Goal: Information Seeking & Learning: Find contact information

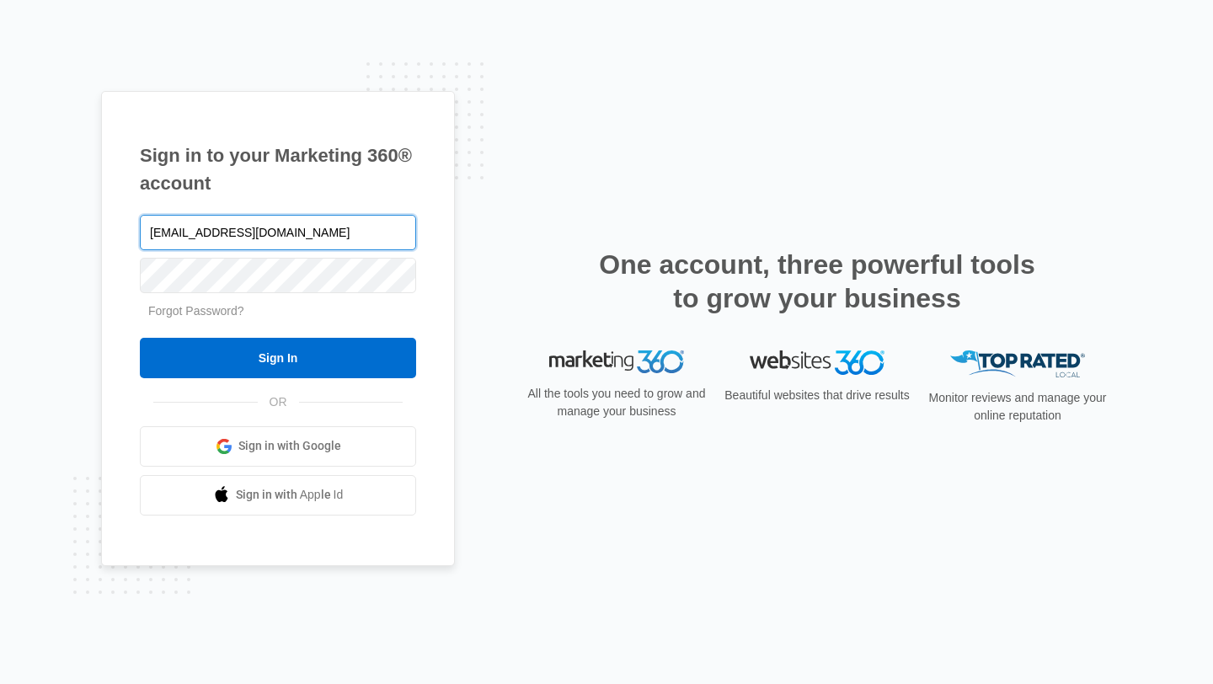
type input "larisab@gorintennis.com"
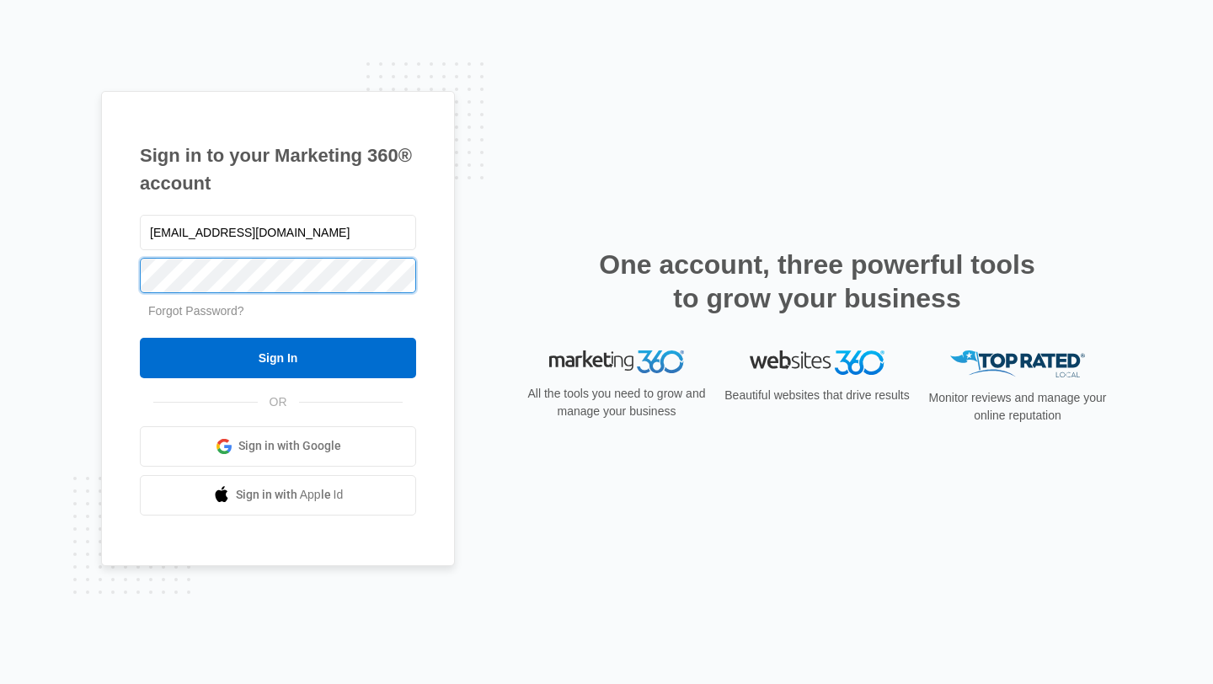
click at [140, 338] on input "Sign In" at bounding box center [278, 358] width 276 height 40
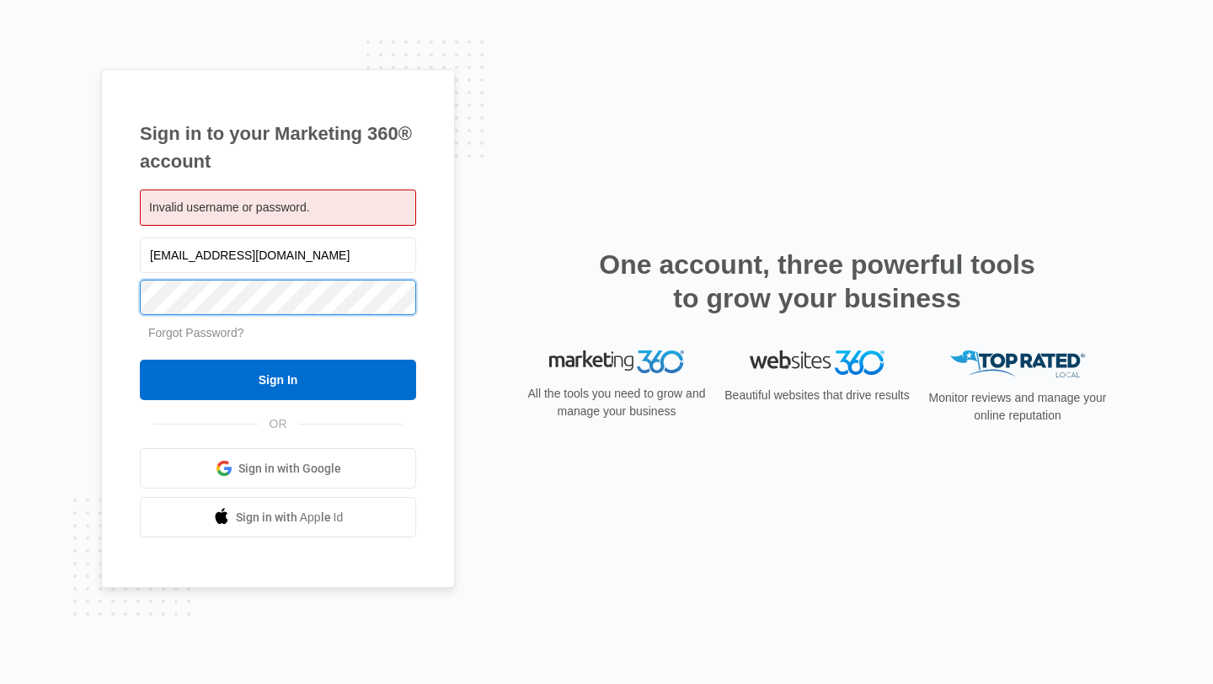
click at [140, 360] on input "Sign In" at bounding box center [278, 380] width 276 height 40
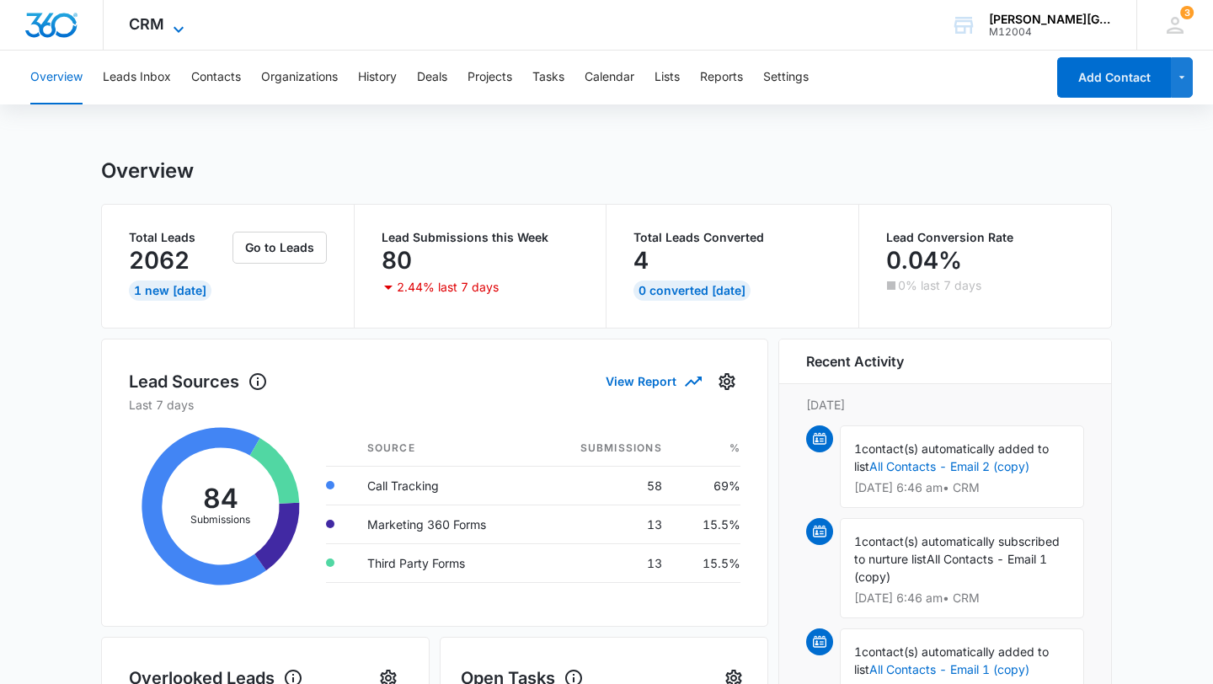
click at [180, 30] on icon at bounding box center [179, 29] width 20 height 20
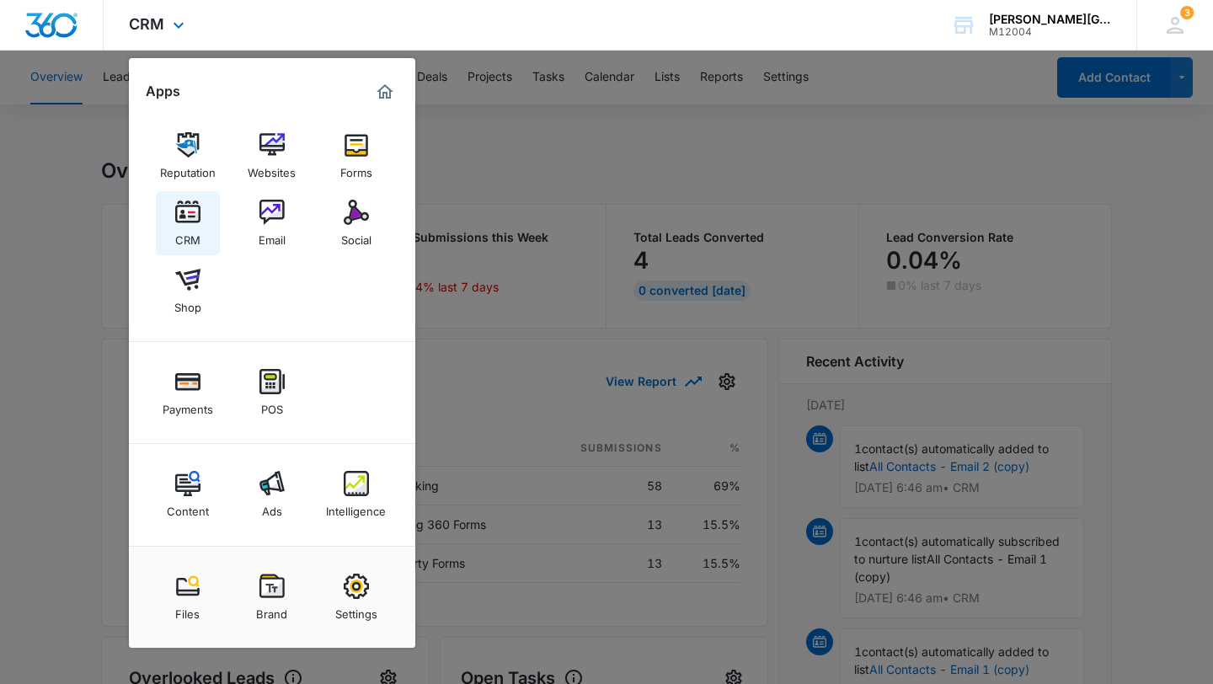
click at [175, 231] on div "CRM" at bounding box center [187, 236] width 25 height 22
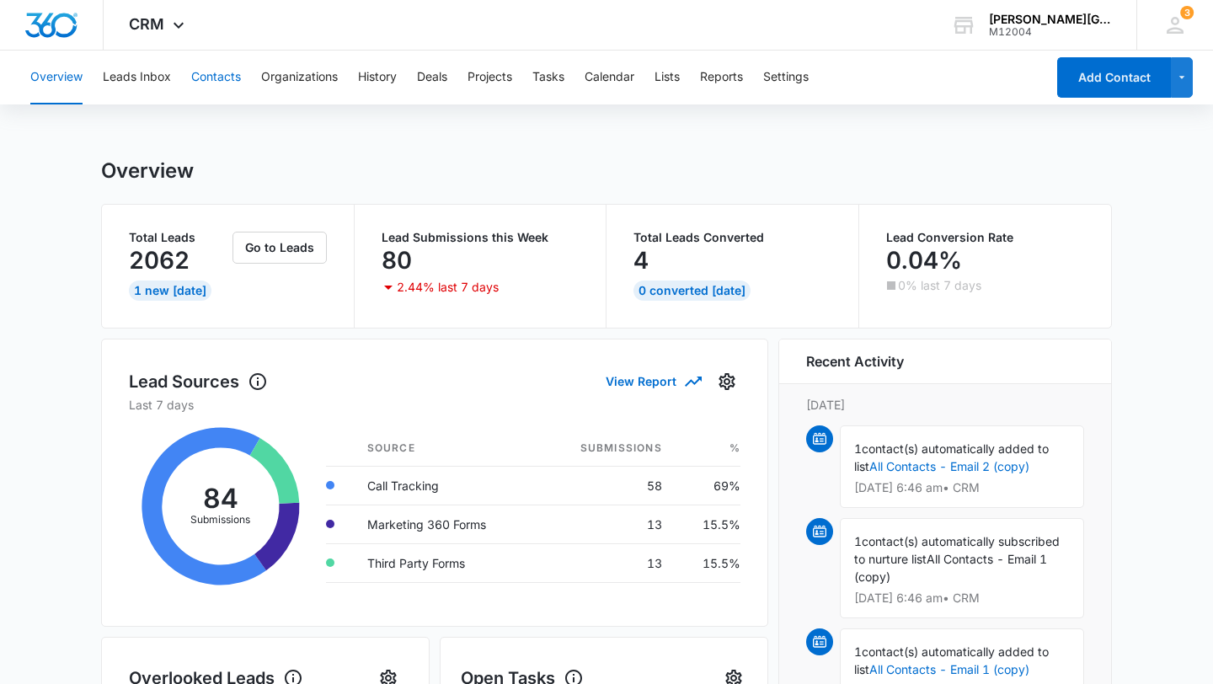
click at [211, 78] on button "Contacts" at bounding box center [216, 78] width 50 height 54
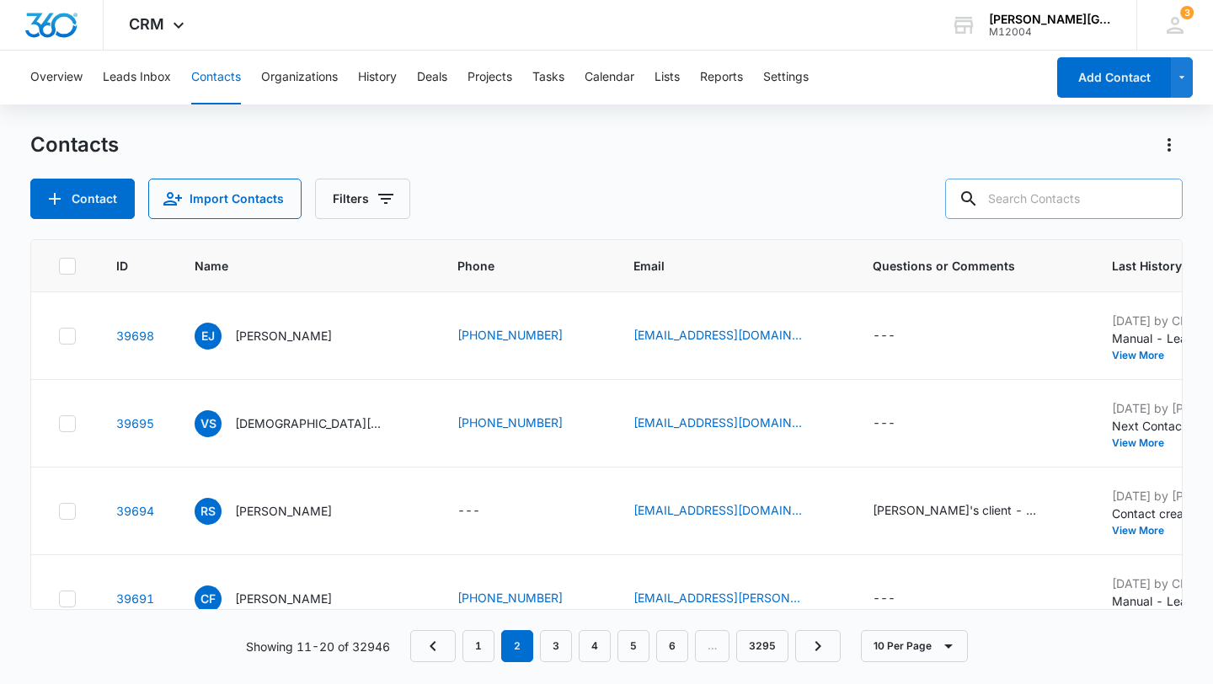
click at [1067, 187] on input "text" at bounding box center [1064, 199] width 238 height 40
type input "[PERSON_NAME]"
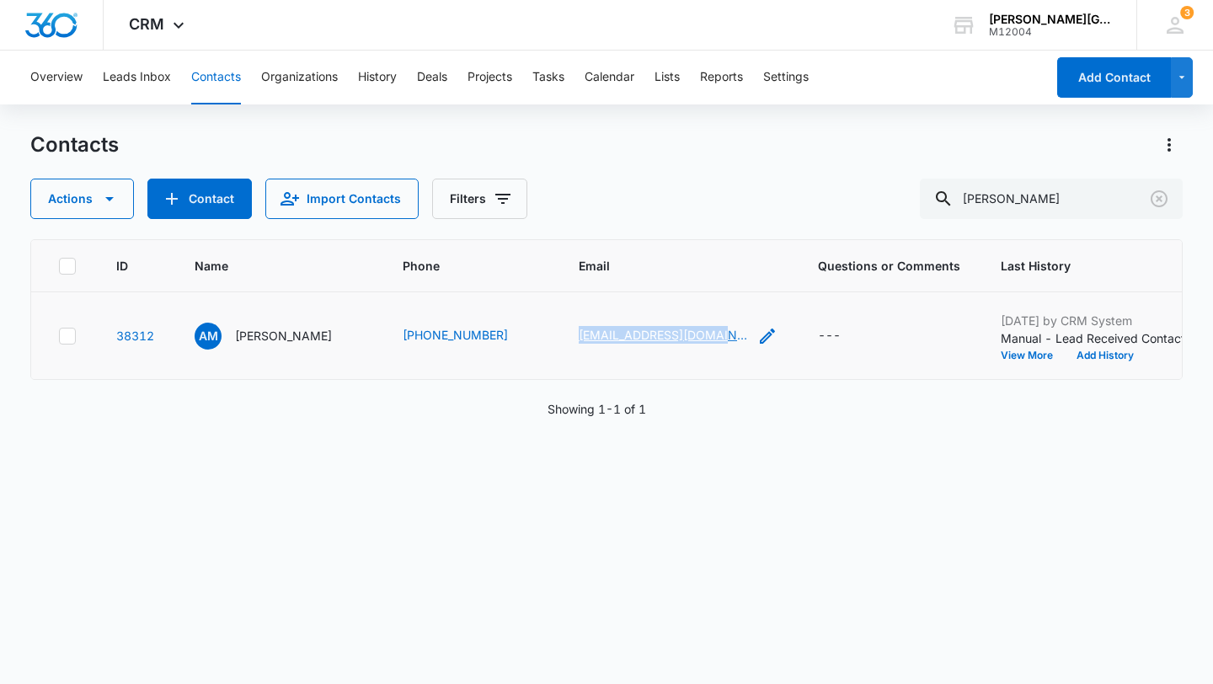
copy link "[EMAIL_ADDRESS][DOMAIN_NAME]"
